Goal: Task Accomplishment & Management: Manage account settings

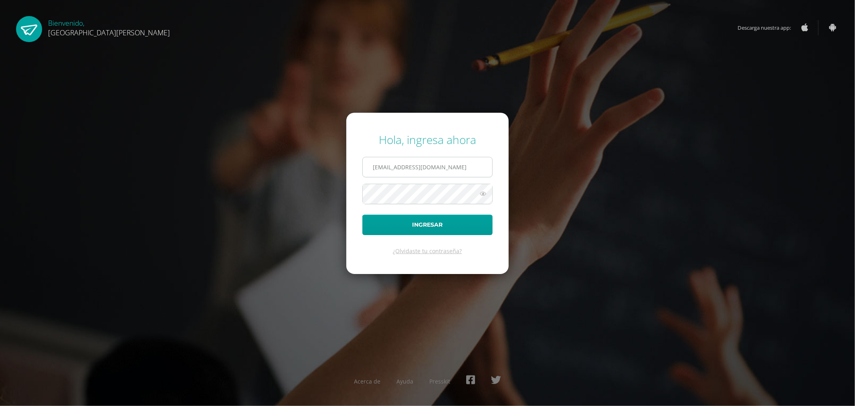
scroll to position [0, 7]
type input "criteriospreprimaria@bilinguesanjuan.edu.gt"
click at [433, 219] on button "Ingresar" at bounding box center [427, 224] width 130 height 20
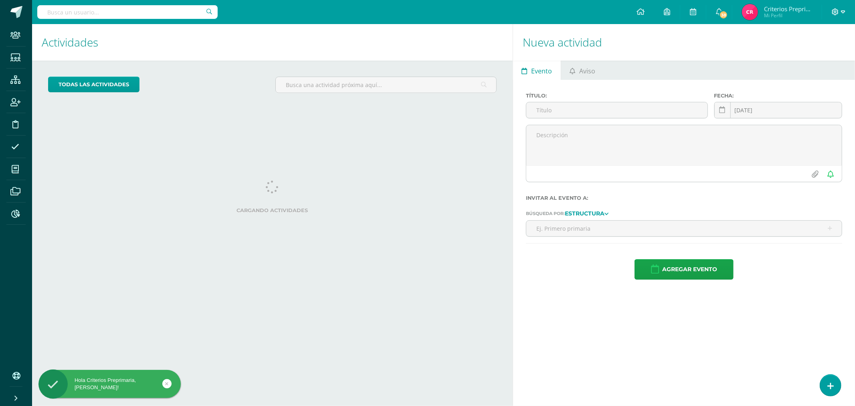
click at [841, 9] on icon at bounding box center [843, 11] width 4 height 7
click at [787, 44] on span "Configuración" at bounding box center [787, 43] width 37 height 8
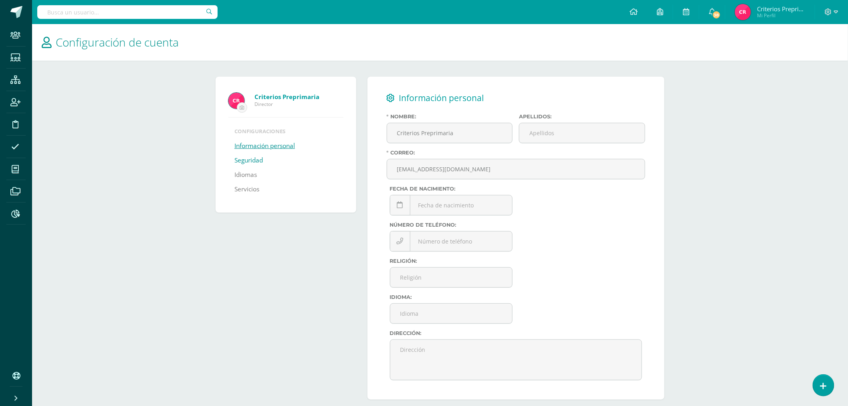
click at [243, 158] on link "Seguridad" at bounding box center [249, 160] width 28 height 14
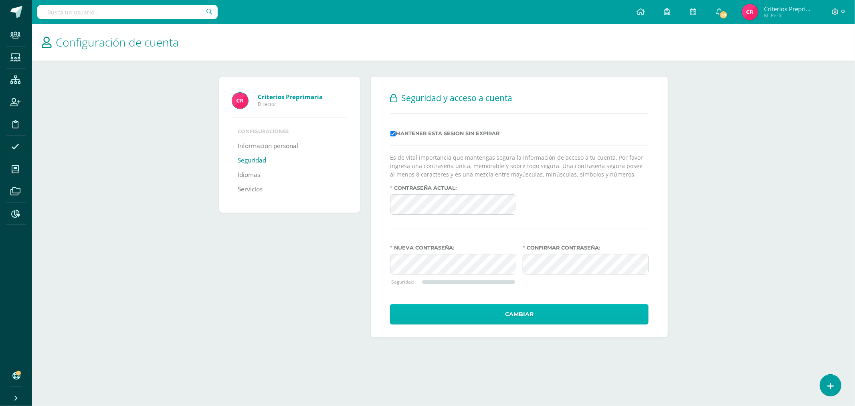
click at [527, 324] on button "Cambiar" at bounding box center [519, 314] width 259 height 20
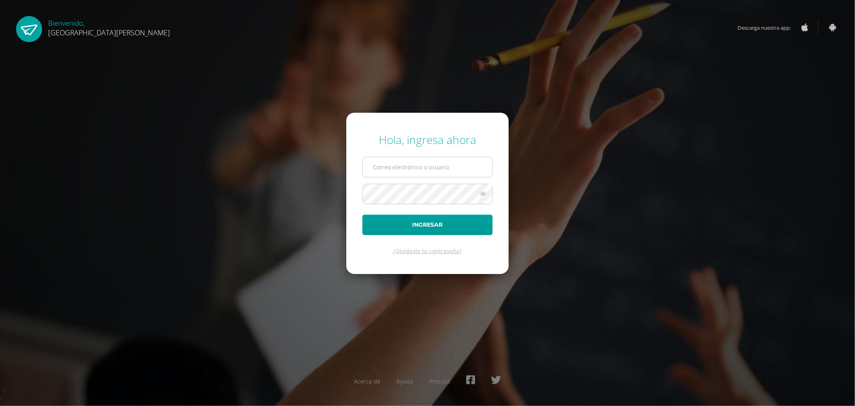
click at [448, 158] on input "text" at bounding box center [427, 167] width 129 height 20
type input "criteriospreprimaria@bilinguesanjuan.edu.g"
click at [362, 214] on button "Ingresar" at bounding box center [427, 224] width 130 height 20
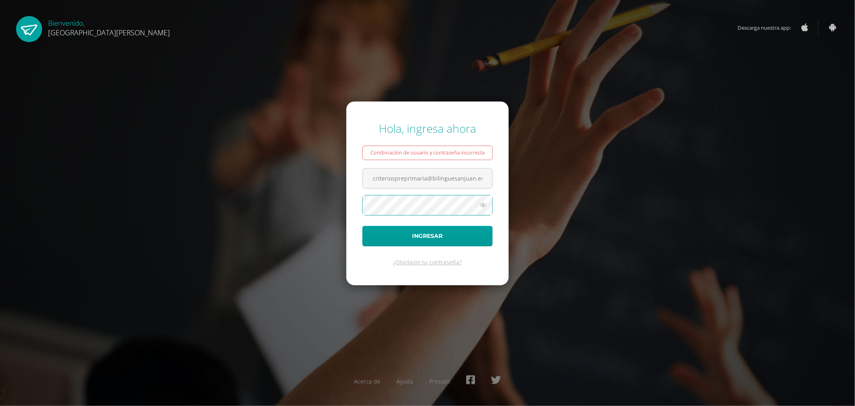
click at [485, 206] on icon at bounding box center [483, 205] width 10 height 10
click at [466, 233] on button "Ingresar" at bounding box center [427, 236] width 130 height 20
click at [481, 208] on icon at bounding box center [483, 205] width 10 height 10
click at [460, 236] on button "Ingresar" at bounding box center [427, 236] width 130 height 20
click at [424, 245] on button "Ingresar" at bounding box center [427, 236] width 130 height 20
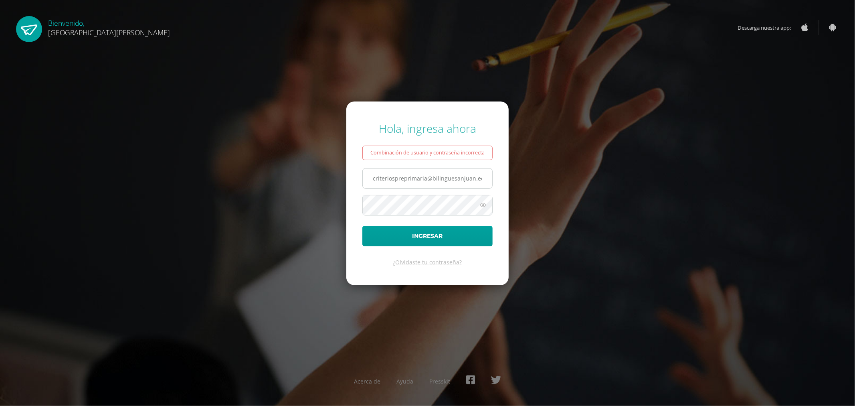
drag, startPoint x: 468, startPoint y: 182, endPoint x: 476, endPoint y: 180, distance: 8.8
click at [469, 182] on input "criteriospreprimaria@bilinguesanjuan.edu.g" at bounding box center [427, 178] width 129 height 20
type input "[EMAIL_ADDRESS][DOMAIN_NAME]"
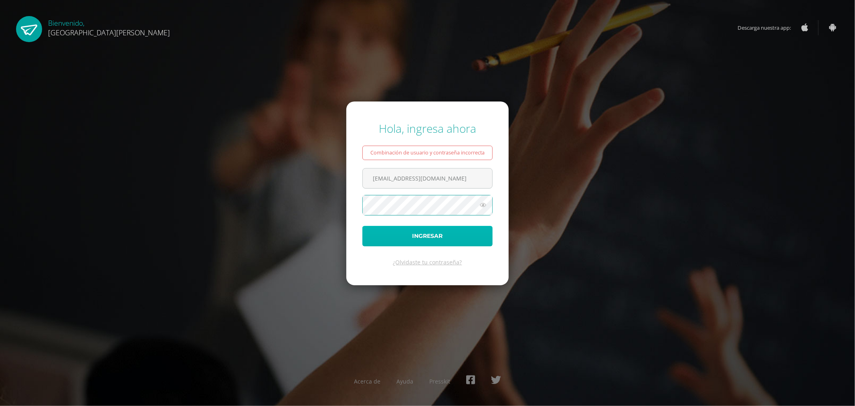
click at [461, 231] on button "Ingresar" at bounding box center [427, 236] width 130 height 20
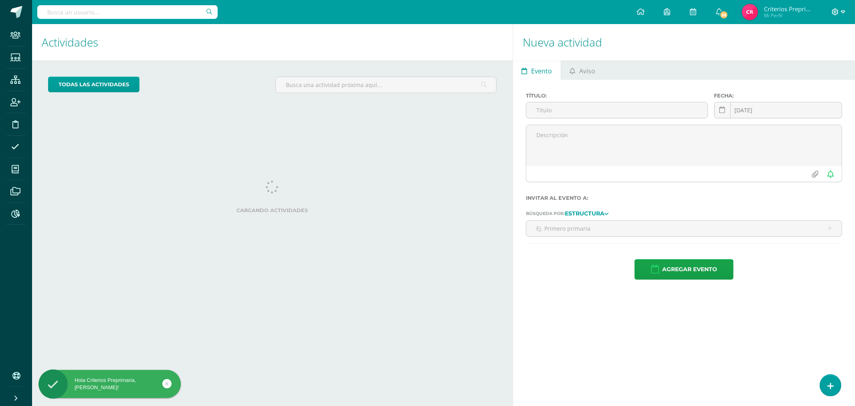
click at [843, 14] on icon at bounding box center [843, 11] width 4 height 7
click at [779, 38] on link "Configuración" at bounding box center [798, 43] width 95 height 12
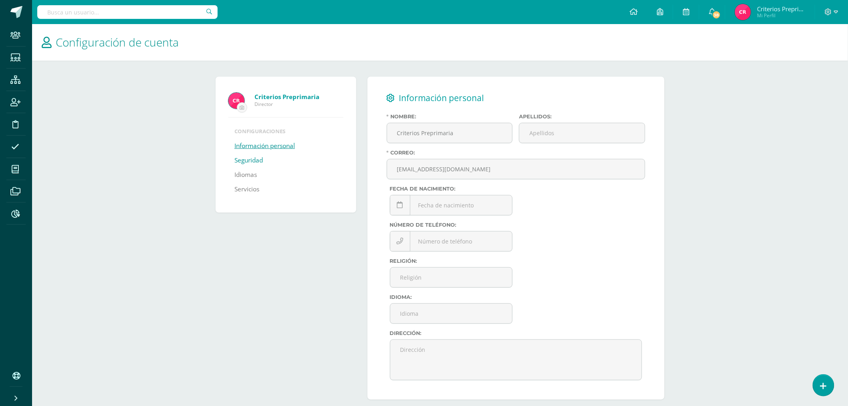
click at [244, 160] on link "Seguridad" at bounding box center [249, 160] width 28 height 14
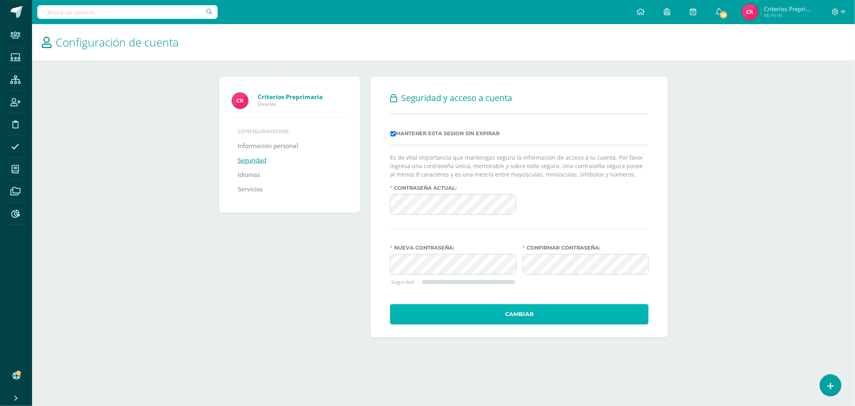
click at [570, 307] on button "Cambiar" at bounding box center [519, 314] width 259 height 20
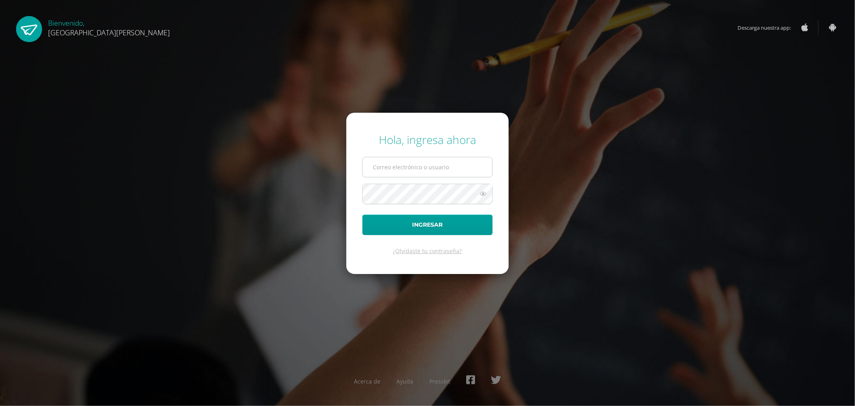
click at [403, 174] on input "text" at bounding box center [427, 167] width 129 height 20
type input "criteriospreprimaria@bilinguesanjuan.edu.gt"
click at [480, 194] on icon at bounding box center [483, 194] width 10 height 10
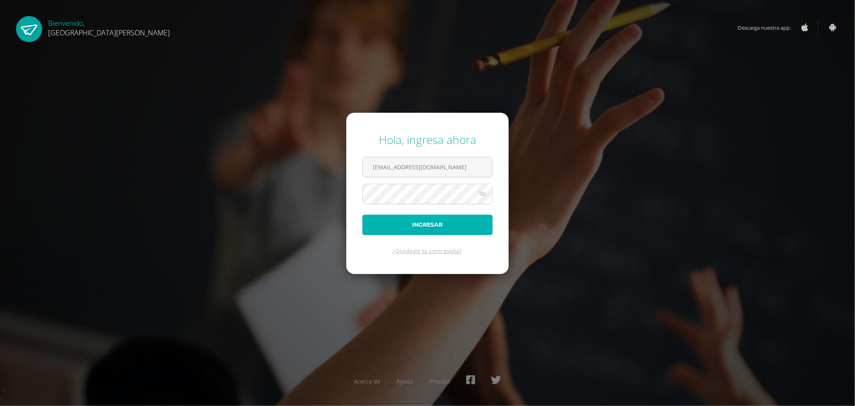
click at [460, 227] on button "Ingresar" at bounding box center [427, 224] width 130 height 20
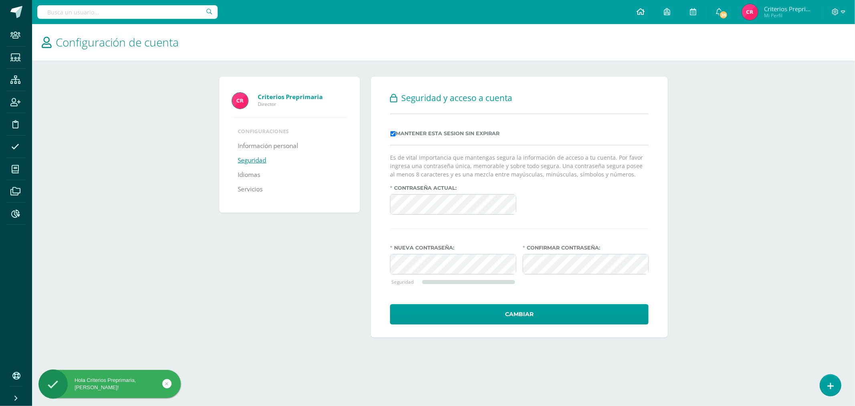
click at [638, 15] on icon at bounding box center [641, 11] width 8 height 7
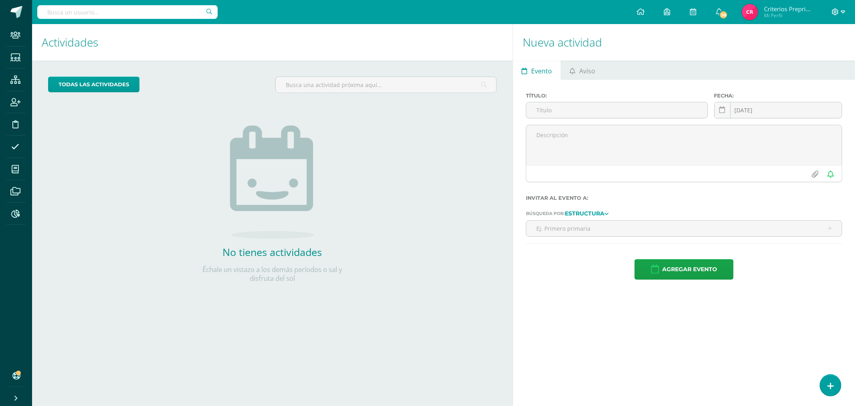
click at [842, 15] on icon at bounding box center [843, 11] width 4 height 7
